Goal: Task Accomplishment & Management: Use online tool/utility

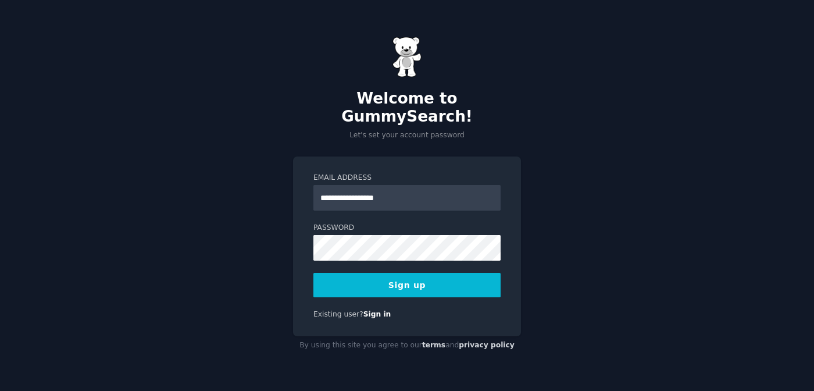
type input "**********"
click at [313, 273] on button "Sign up" at bounding box center [406, 285] width 187 height 24
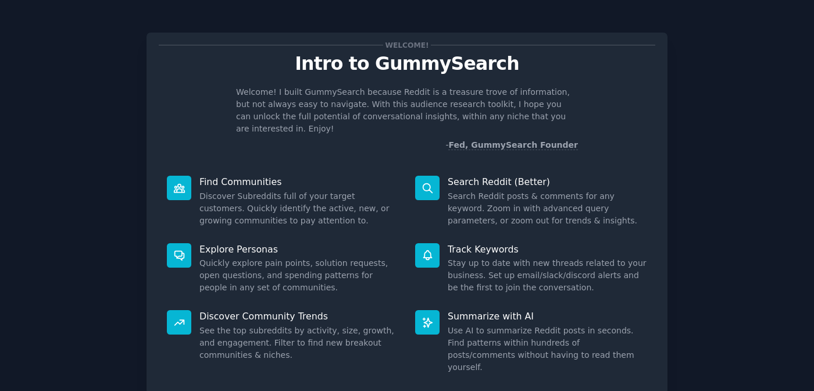
click at [742, 210] on div "Welcome! Intro to GummySearch Welcome! I built GummySearch because Reddit is a …" at bounding box center [406, 239] width 781 height 447
click at [734, 163] on div "Welcome! Intro to GummySearch Welcome! I built GummySearch because Reddit is a …" at bounding box center [406, 239] width 781 height 447
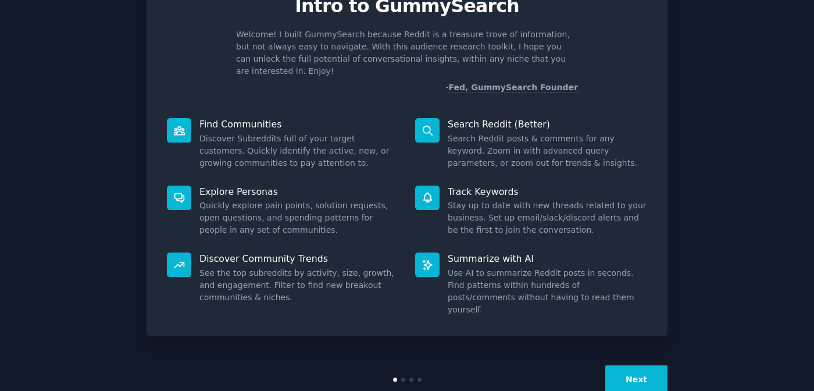
scroll to position [64, 0]
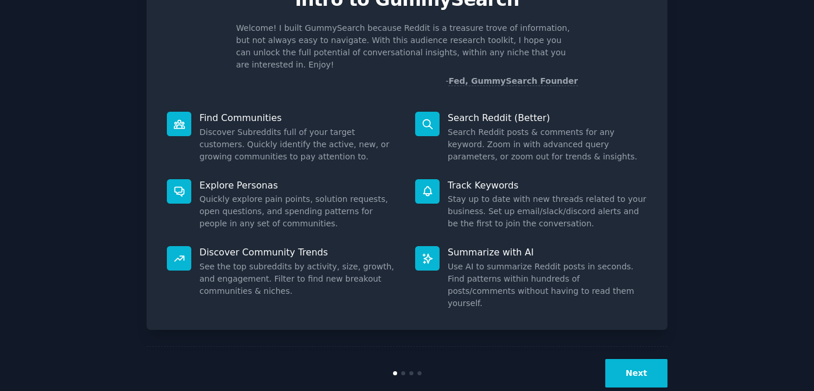
click at [637, 359] on button "Next" at bounding box center [636, 373] width 62 height 28
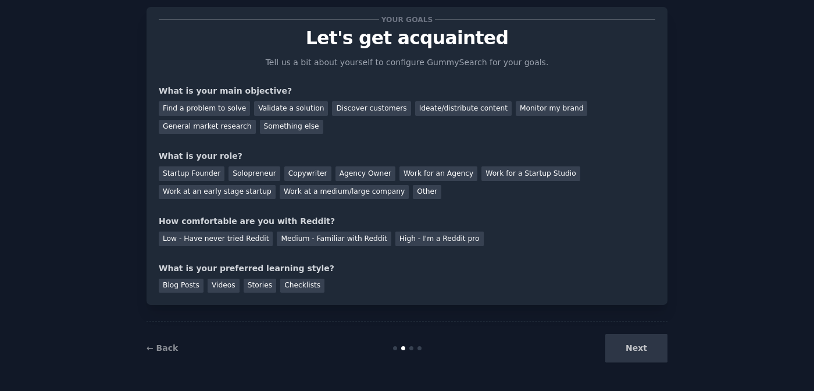
click at [637, 350] on div "Next" at bounding box center [581, 348] width 174 height 28
click at [184, 109] on div "Find a problem to solve" at bounding box center [204, 108] width 91 height 15
click at [209, 174] on div "Startup Founder" at bounding box center [192, 173] width 66 height 15
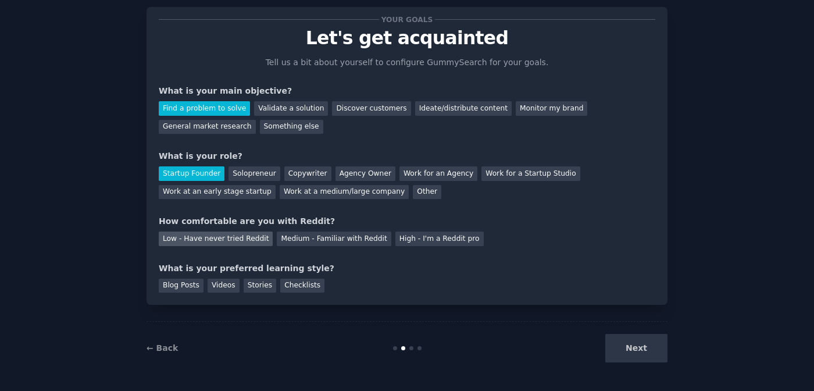
click at [215, 242] on div "Low - Have never tried Reddit" at bounding box center [216, 238] width 114 height 15
click at [185, 285] on div "Blog Posts" at bounding box center [181, 285] width 45 height 15
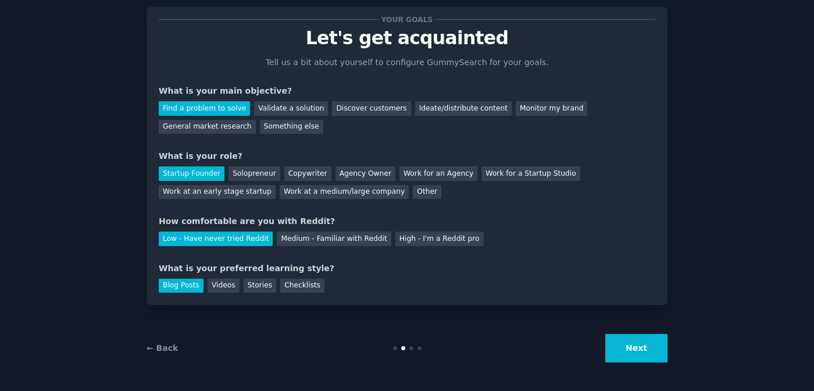
click at [655, 345] on button "Next" at bounding box center [636, 348] width 62 height 28
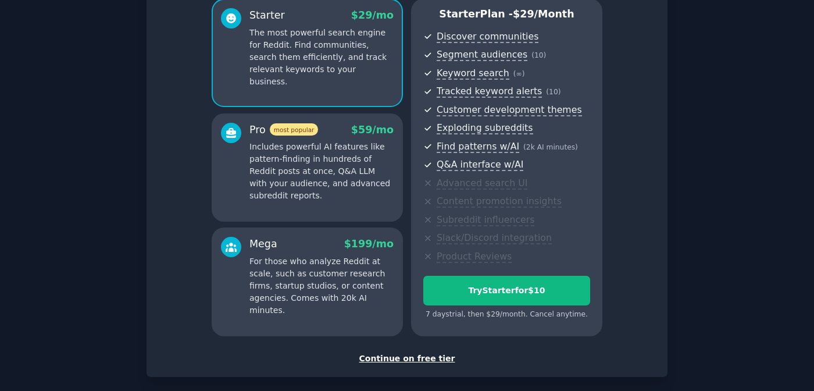
scroll to position [160, 0]
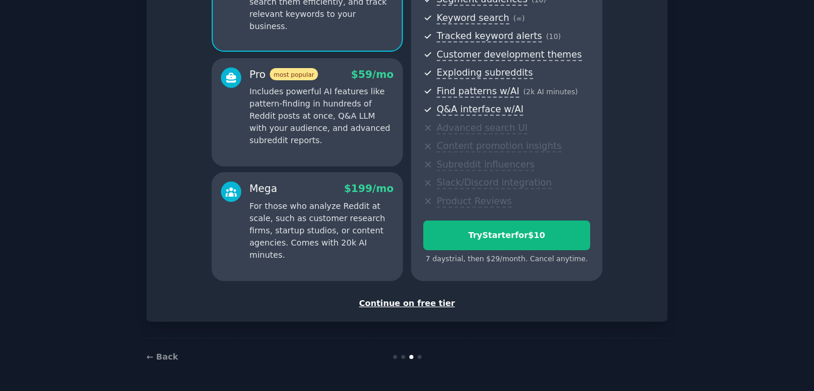
click at [423, 303] on div "Continue on free tier" at bounding box center [407, 303] width 496 height 12
